Goal: Information Seeking & Learning: Compare options

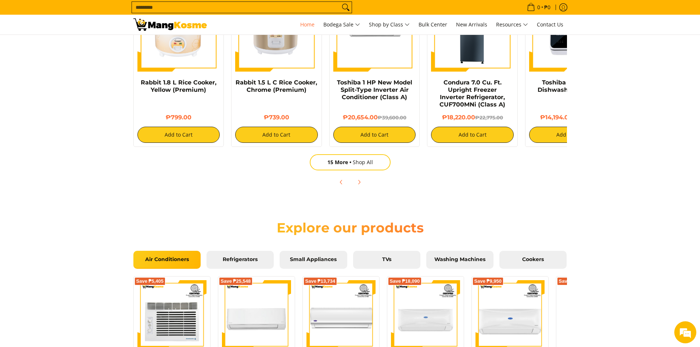
scroll to position [553, 0]
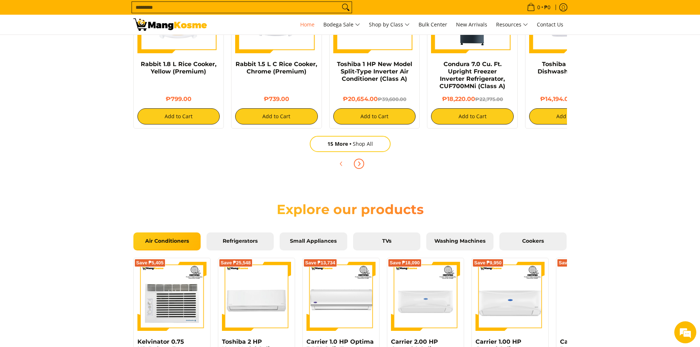
click at [358, 164] on icon "Next" at bounding box center [359, 164] width 6 height 6
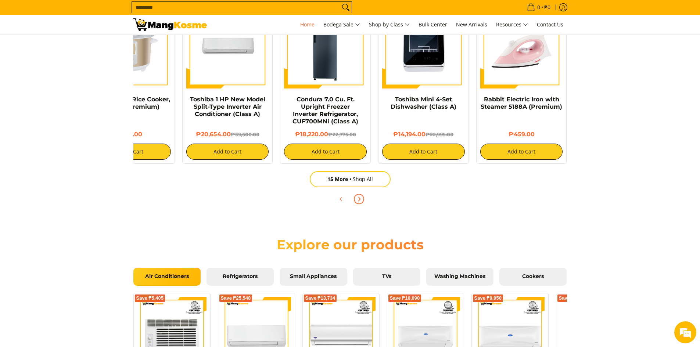
scroll to position [443, 0]
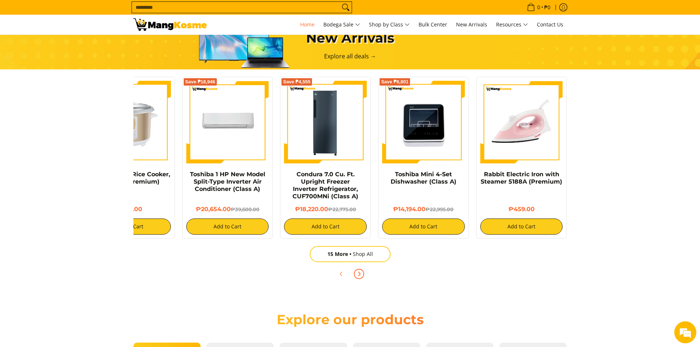
click at [358, 275] on icon "Next" at bounding box center [359, 274] width 2 height 4
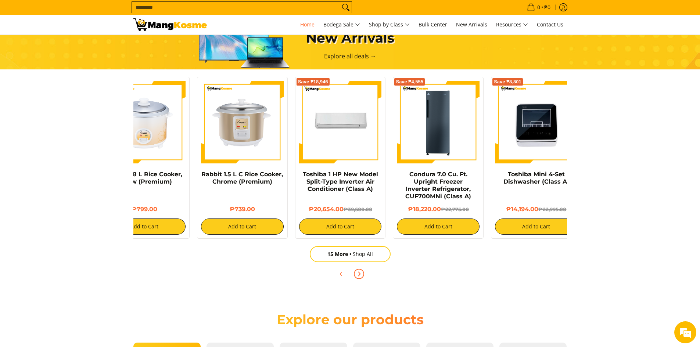
scroll to position [0, 0]
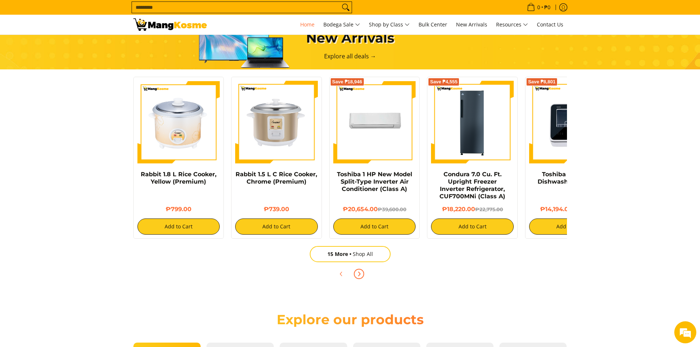
click at [358, 275] on icon "Next" at bounding box center [359, 274] width 2 height 4
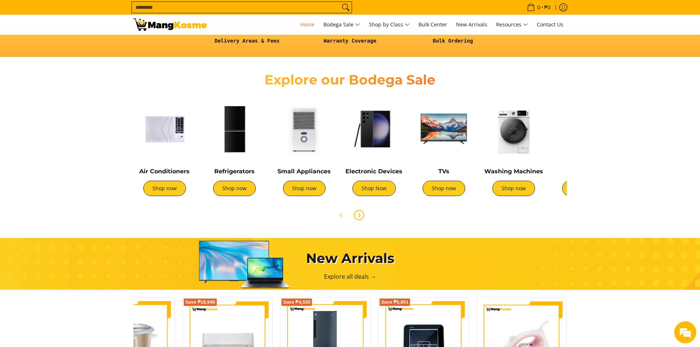
click at [356, 214] on icon "Next" at bounding box center [359, 216] width 6 height 6
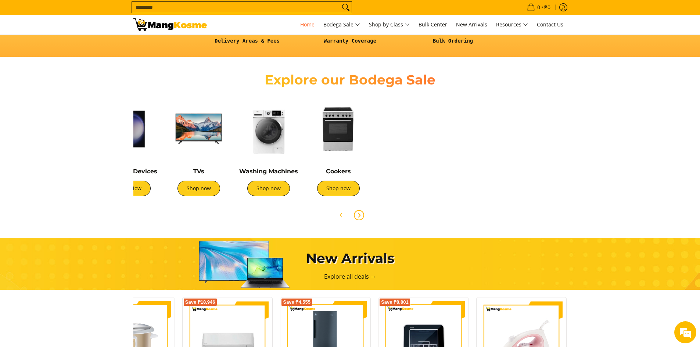
click at [268, 144] on img at bounding box center [269, 129] width 63 height 63
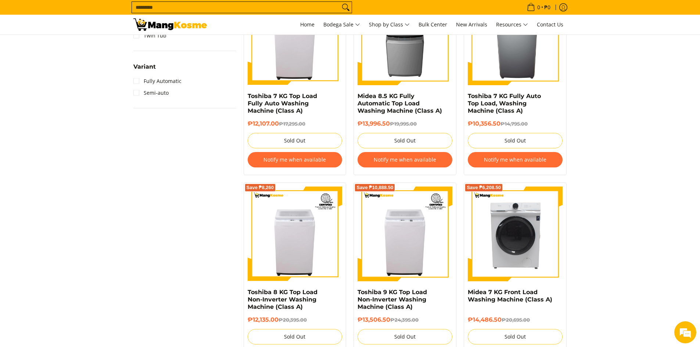
scroll to position [588, 0]
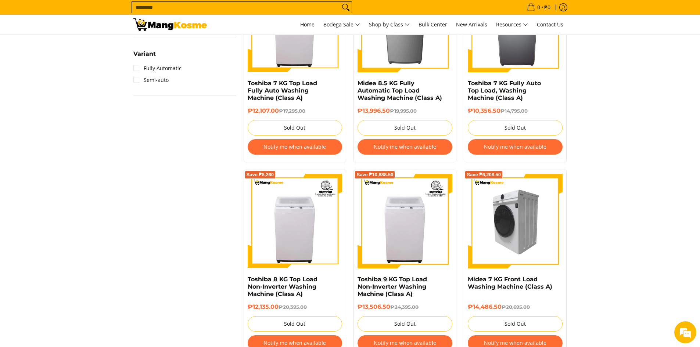
click at [528, 227] on img at bounding box center [515, 221] width 95 height 95
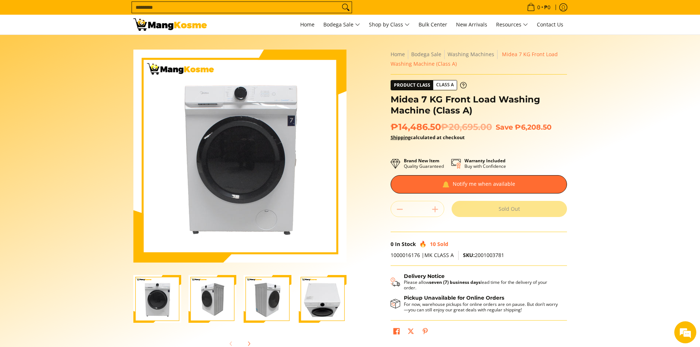
click at [170, 303] on img "Midea 7 KG Front Load Washing Machine (Class A)-1" at bounding box center [157, 299] width 48 height 48
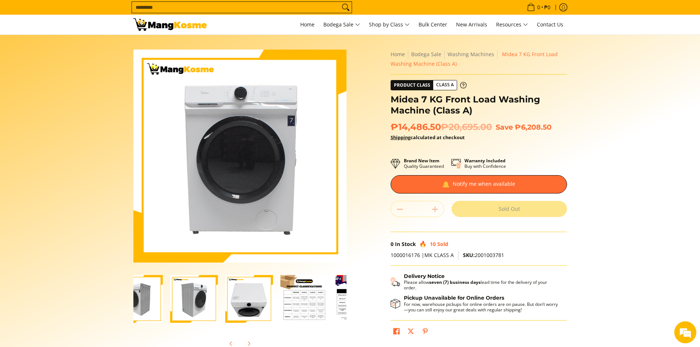
click at [184, 293] on img "Midea 7 KG Front Load Washing Machine (Class A)-3" at bounding box center [194, 299] width 48 height 48
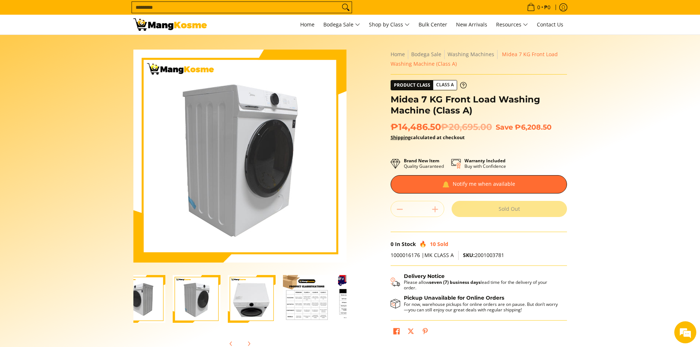
click at [262, 295] on img "Midea 7 KG Front Load Washing Machine (Class A)-4" at bounding box center [252, 299] width 48 height 48
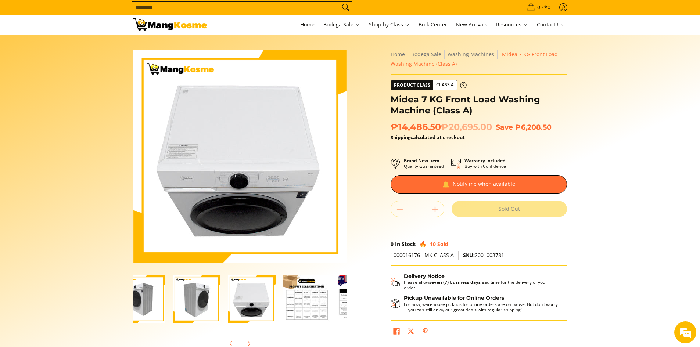
click at [311, 306] on img "Midea 7 KG Front Load Washing Machine (Class A)-5" at bounding box center [307, 299] width 48 height 48
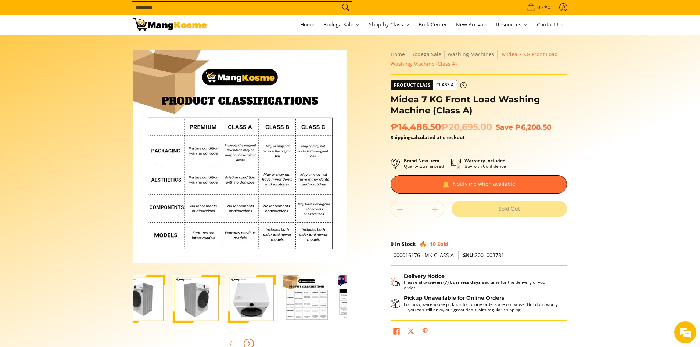
click at [247, 343] on icon "Next" at bounding box center [249, 344] width 6 height 6
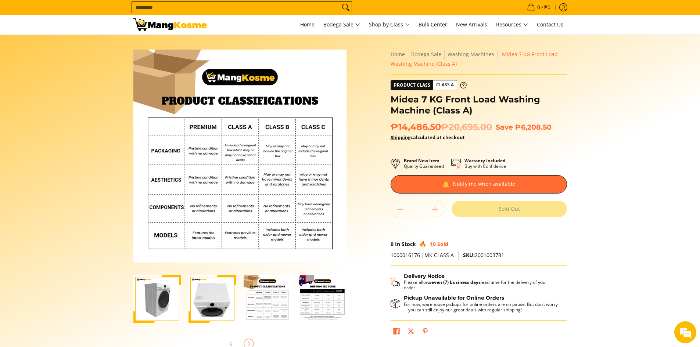
click at [247, 343] on div at bounding box center [239, 344] width 213 height 16
click at [232, 343] on icon "Previous" at bounding box center [231, 344] width 6 height 6
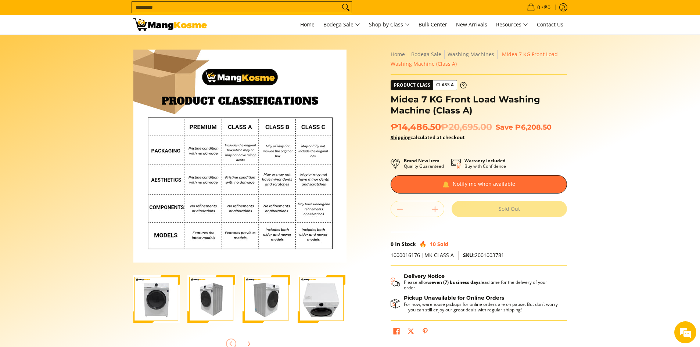
scroll to position [0, 0]
click at [232, 343] on div at bounding box center [239, 344] width 213 height 16
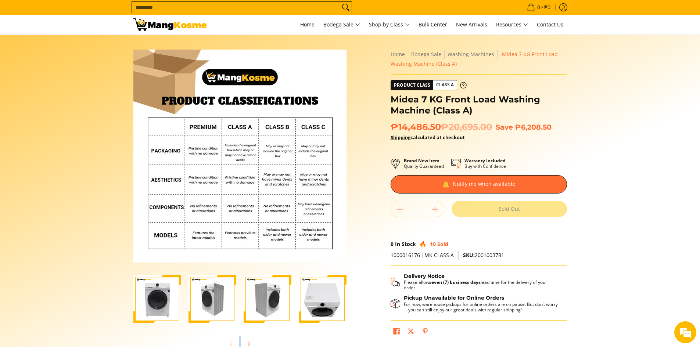
click at [158, 296] on img "Midea 7 KG Front Load Washing Machine (Class A)-1" at bounding box center [157, 299] width 48 height 48
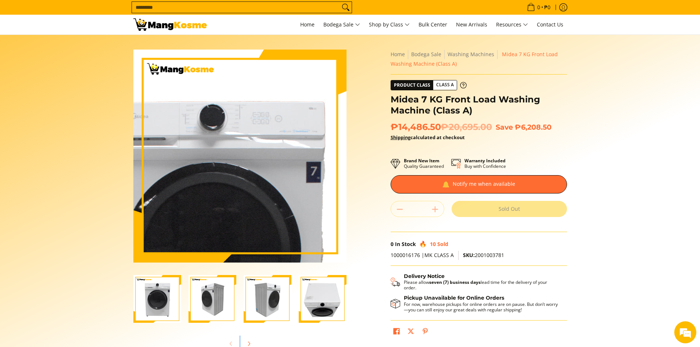
click at [254, 113] on img at bounding box center [239, 156] width 213 height 213
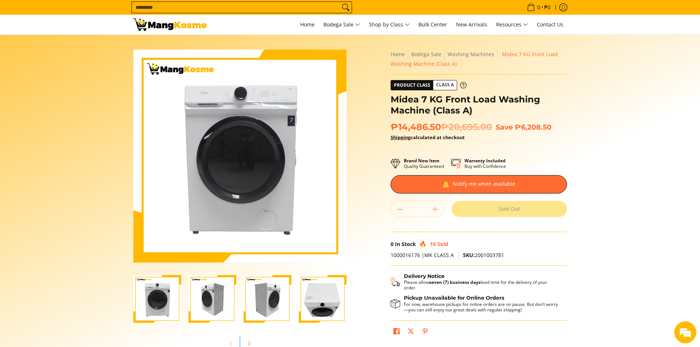
click at [263, 302] on img "Midea 7 KG Front Load Washing Machine (Class A)-3" at bounding box center [268, 299] width 48 height 48
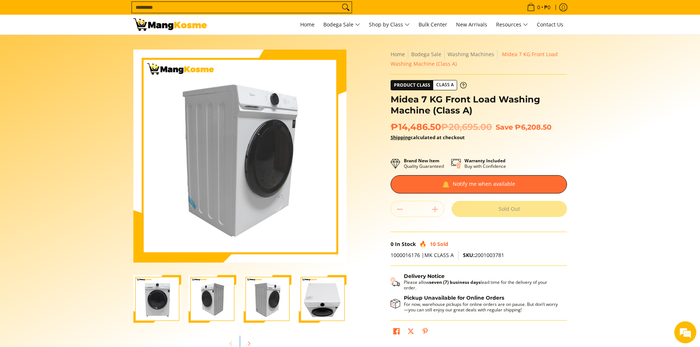
click at [292, 306] on div at bounding box center [267, 299] width 55 height 57
click at [315, 309] on img "Midea 7 KG Front Load Washing Machine (Class A)-4" at bounding box center [323, 299] width 48 height 48
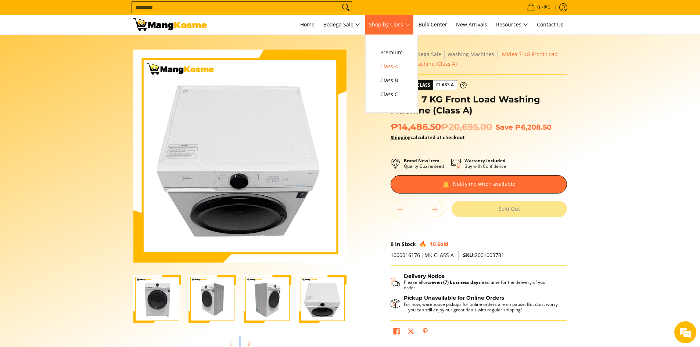
click at [394, 65] on span "Class A" at bounding box center [392, 66] width 22 height 9
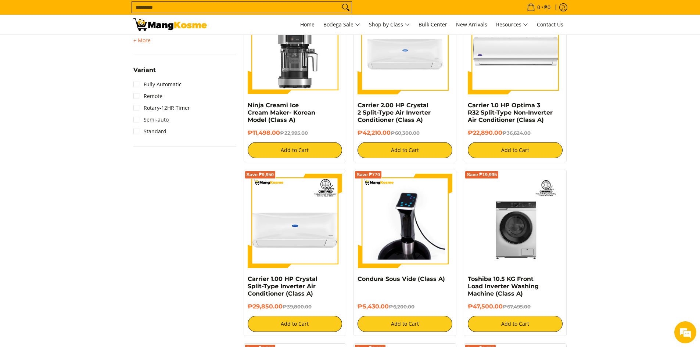
scroll to position [882, 0]
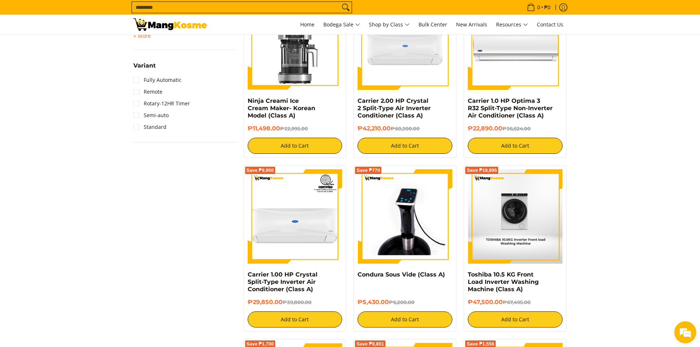
click at [497, 215] on img at bounding box center [515, 217] width 94 height 95
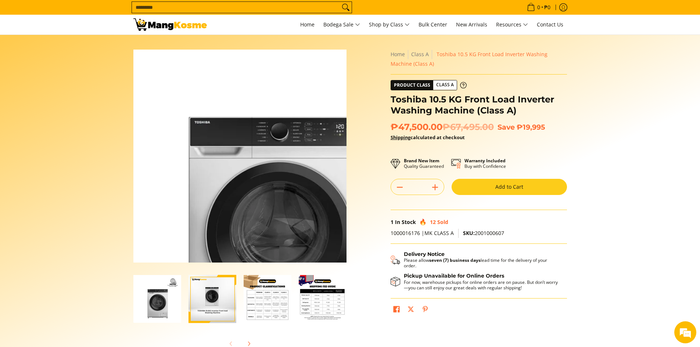
click at [222, 132] on img at bounding box center [239, 156] width 213 height 213
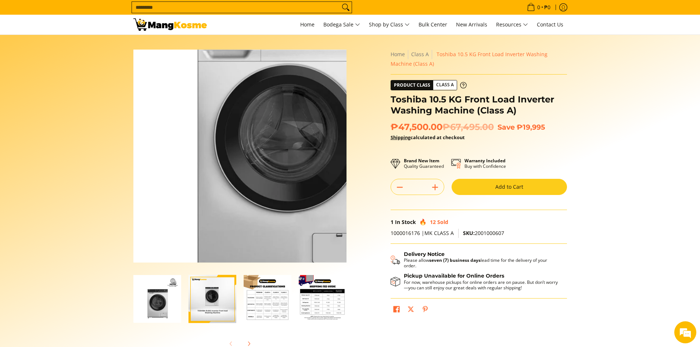
click at [218, 181] on img at bounding box center [239, 156] width 213 height 213
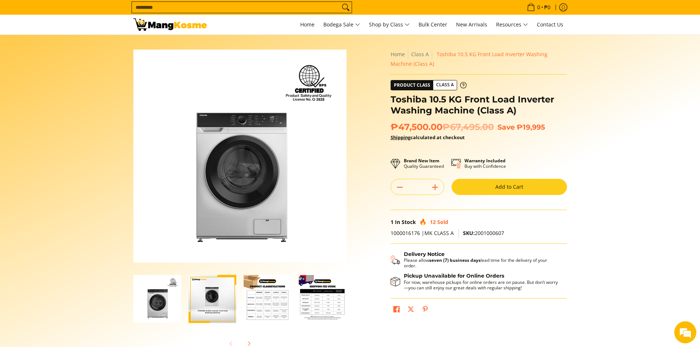
drag, startPoint x: 270, startPoint y: 306, endPoint x: 261, endPoint y: 301, distance: 10.4
click at [268, 304] on img "Toshiba 10.5 KG Front Load Inverter Washing Machine (Class A)-3" at bounding box center [268, 299] width 48 height 48
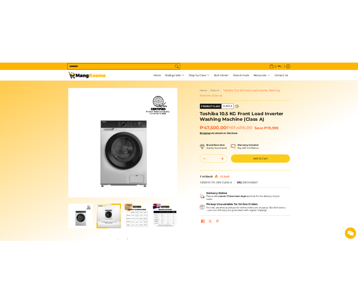
scroll to position [0, 7]
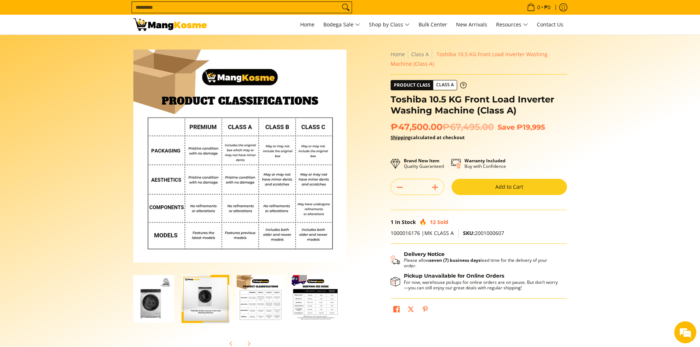
click at [150, 304] on img "Toshiba 10.5 KG Front Load Inverter Washing Machine (Class A)-1" at bounding box center [150, 299] width 48 height 48
